Goal: Information Seeking & Learning: Learn about a topic

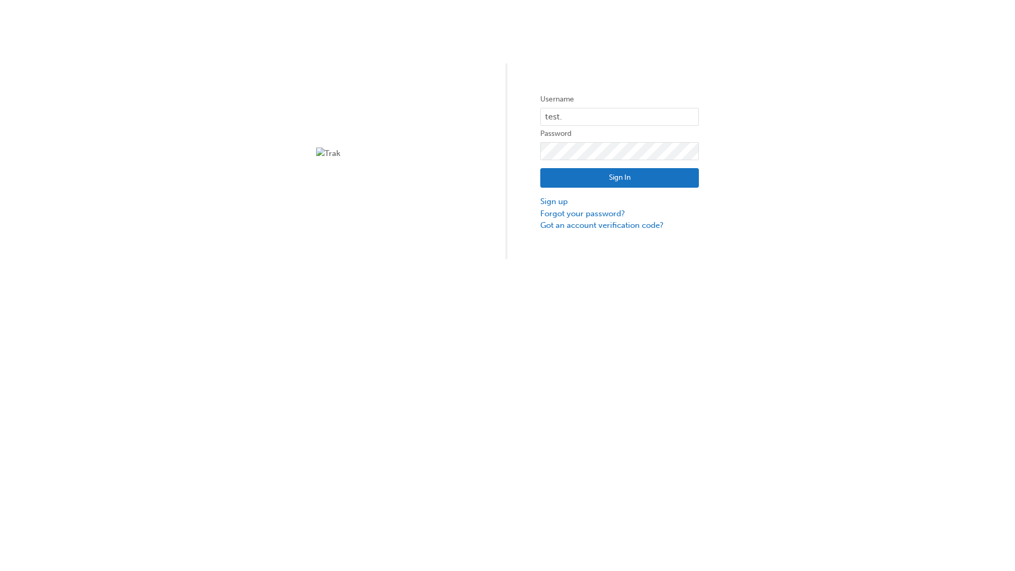
type input "test.e2e.user14"
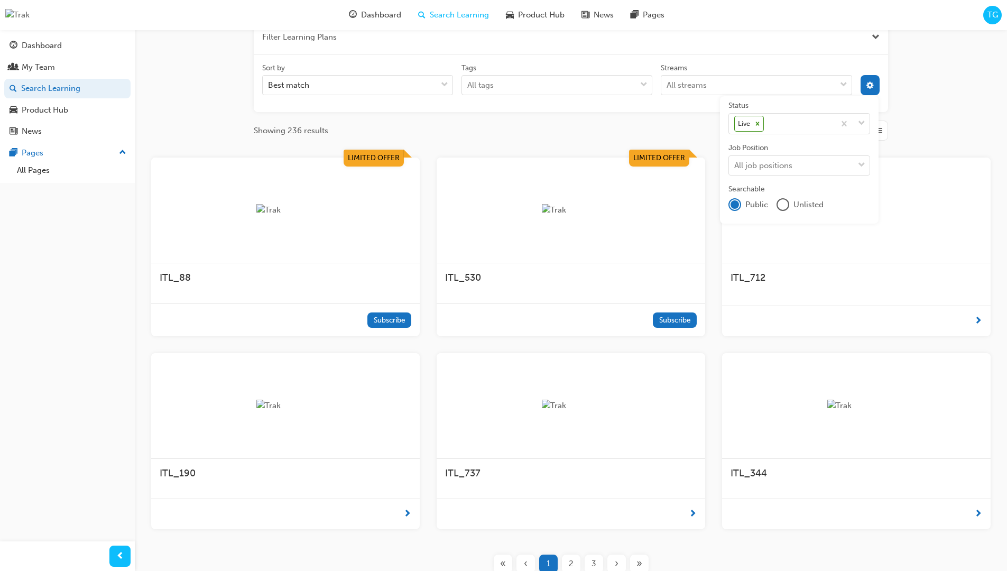
scroll to position [190, 0]
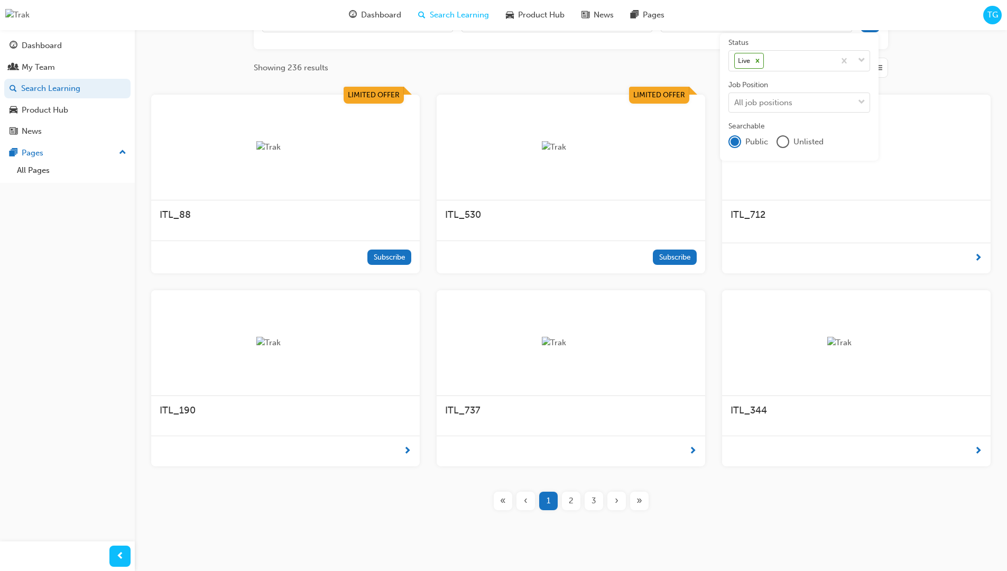
click at [667, 26] on input "Streams All streams" at bounding box center [666, 21] width 1 height 9
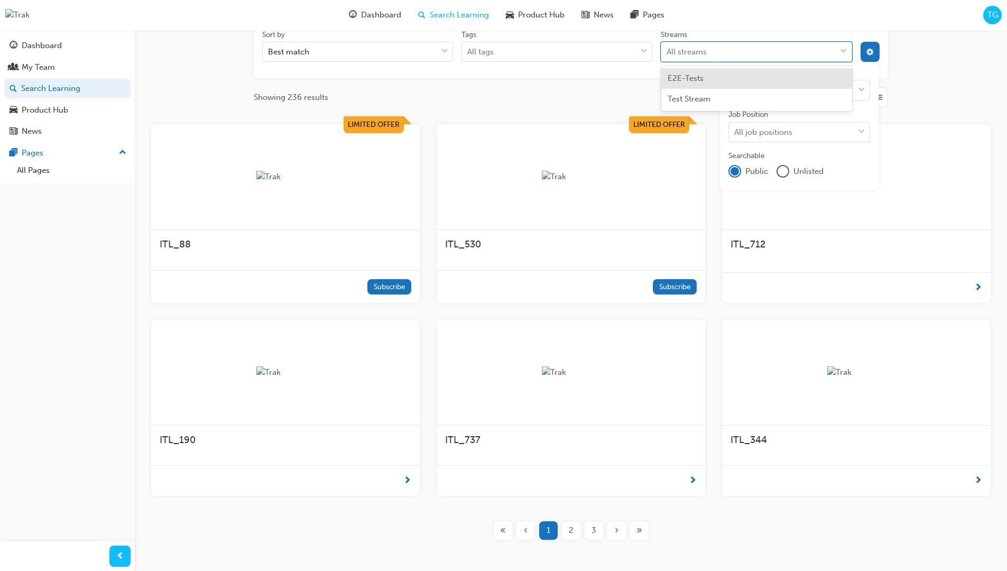
click at [667, 52] on input "Streams option E2E-Tests focused, 1 of 2. 2 results available. Use Up and Down …" at bounding box center [666, 51] width 1 height 9
click at [695, 52] on input "Streams 0 results available for search term Product. Select is focused ,type to…" at bounding box center [680, 51] width 29 height 9
